Goal: Task Accomplishment & Management: Use online tool/utility

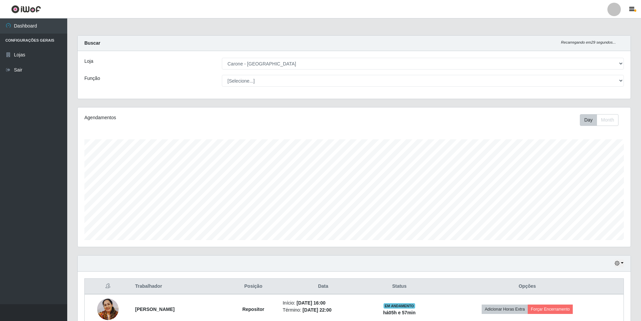
select select "528"
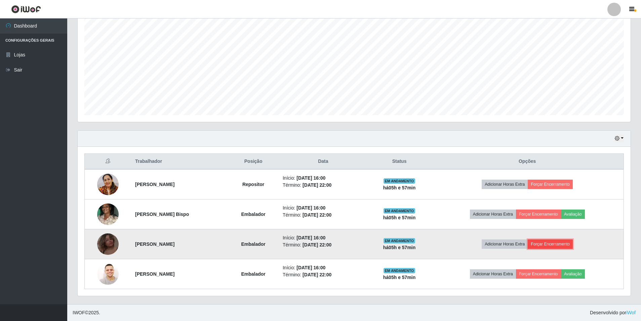
click at [550, 242] on button "Forçar Encerramento" at bounding box center [550, 244] width 45 height 9
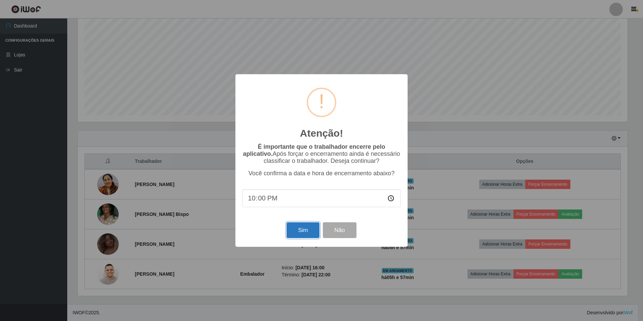
click at [293, 237] on button "Sim" at bounding box center [302, 231] width 33 height 16
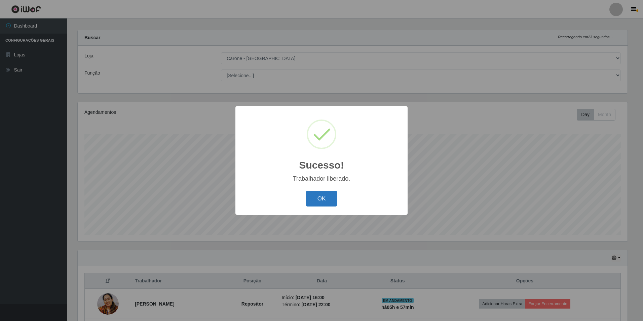
click at [331, 194] on button "OK" at bounding box center [321, 199] width 31 height 16
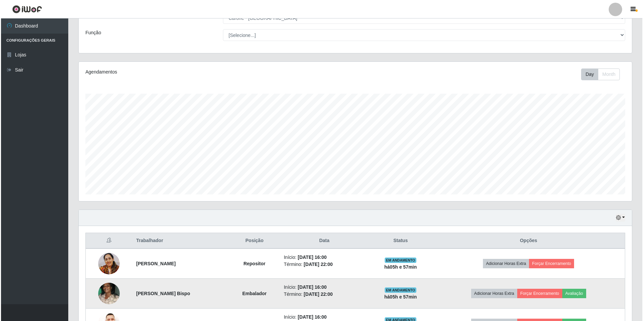
scroll to position [95, 0]
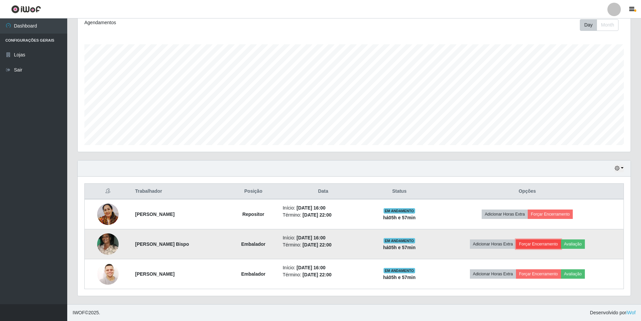
click at [553, 247] on button "Forçar Encerramento" at bounding box center [538, 244] width 45 height 9
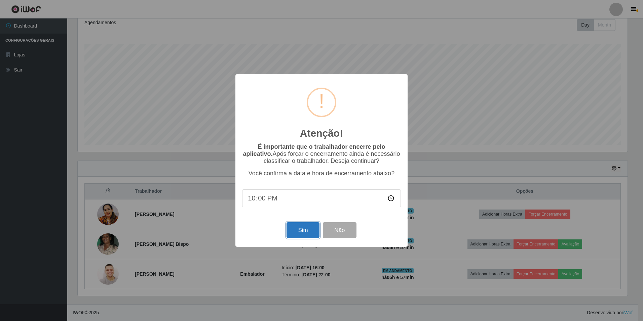
click at [308, 232] on button "Sim" at bounding box center [302, 231] width 33 height 16
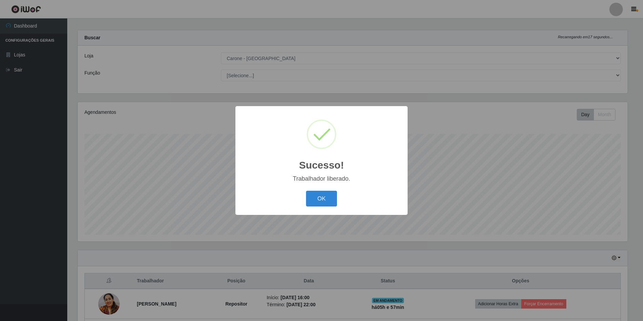
click at [306, 208] on div "OK Cancel" at bounding box center [321, 198] width 159 height 19
click at [314, 195] on button "OK" at bounding box center [321, 199] width 31 height 16
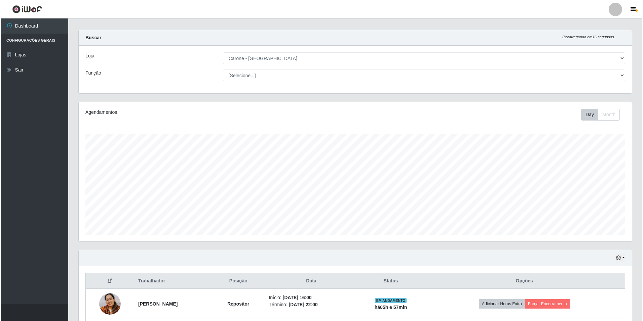
scroll to position [65, 0]
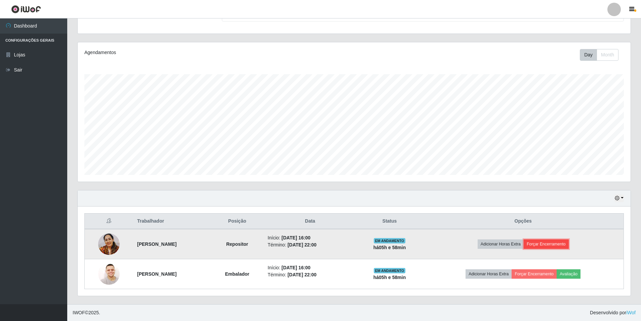
click at [558, 244] on button "Forçar Encerramento" at bounding box center [546, 244] width 45 height 9
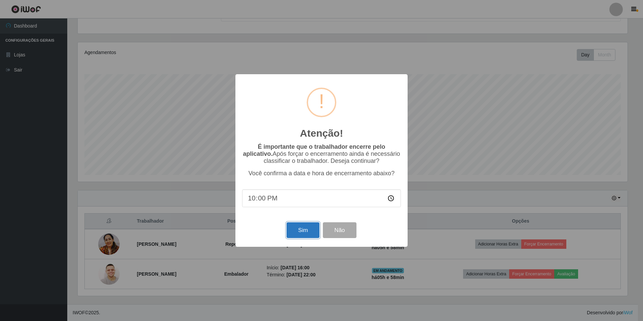
click at [315, 231] on button "Sim" at bounding box center [302, 231] width 33 height 16
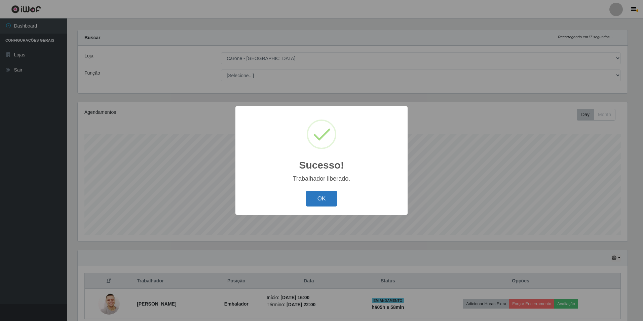
click at [330, 201] on button "OK" at bounding box center [321, 199] width 31 height 16
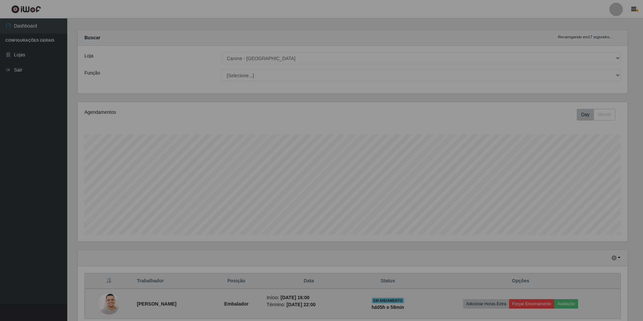
scroll to position [139, 553]
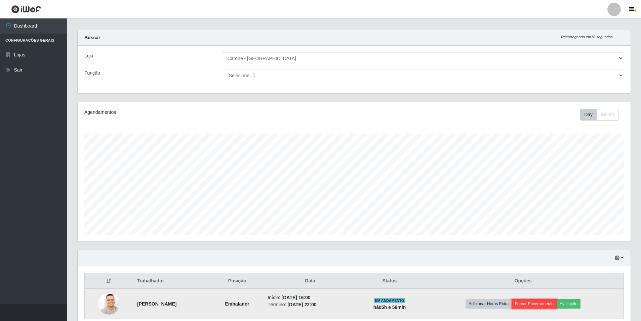
click at [550, 305] on button "Forçar Encerramento" at bounding box center [534, 303] width 45 height 9
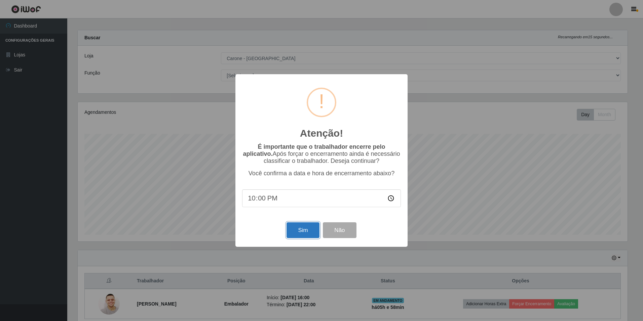
click at [311, 235] on button "Sim" at bounding box center [302, 231] width 33 height 16
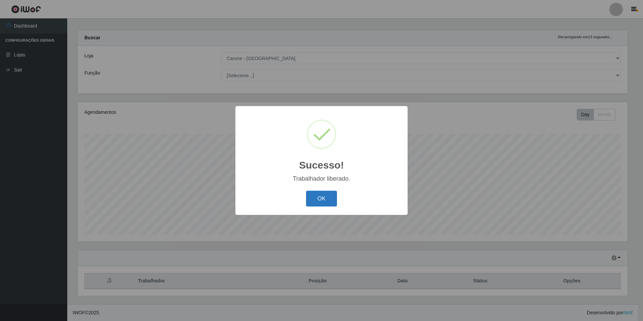
click at [327, 197] on button "OK" at bounding box center [321, 199] width 31 height 16
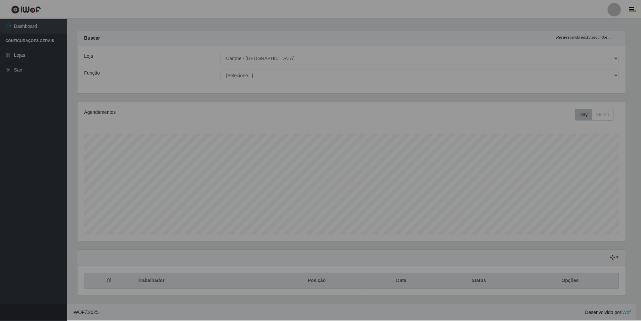
scroll to position [139, 553]
